Goal: Information Seeking & Learning: Find specific page/section

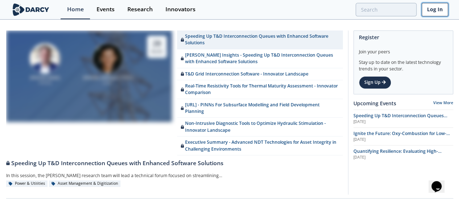
click at [443, 16] on link "Log In" at bounding box center [435, 9] width 26 height 13
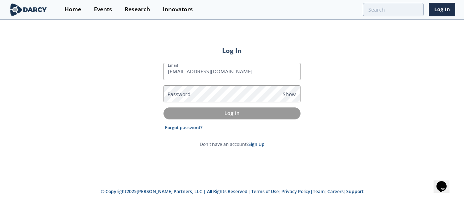
type input "[EMAIL_ADDRESS][DOMAIN_NAME]"
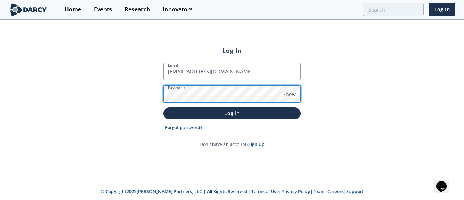
click at [164, 107] on button "Log In" at bounding box center [232, 113] width 137 height 12
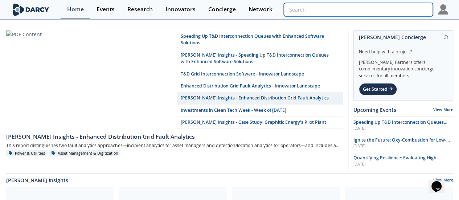
click at [409, 12] on input "search" at bounding box center [358, 9] width 149 height 13
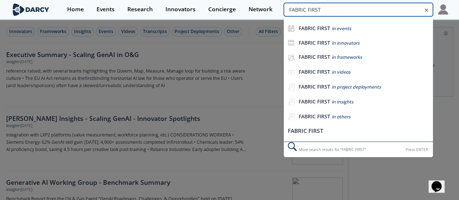
drag, startPoint x: 421, startPoint y: 8, endPoint x: 243, endPoint y: -13, distance: 178.5
click at [243, 0] on html "Home Events Research Innovators Concierge Network FABRIC FIRST FABRIC FIRST in …" at bounding box center [229, 100] width 459 height 200
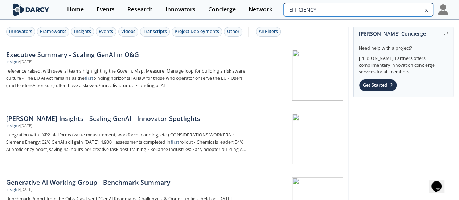
type input "EFFICIENCY"
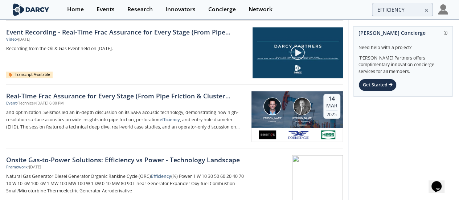
scroll to position [472, 0]
